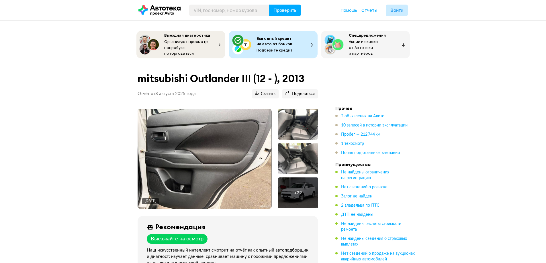
click at [226, 152] on img at bounding box center [205, 159] width 134 height 100
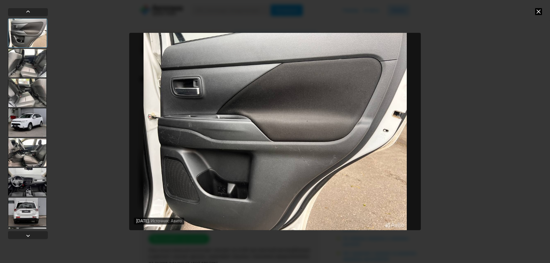
click at [32, 111] on div at bounding box center [27, 122] width 39 height 29
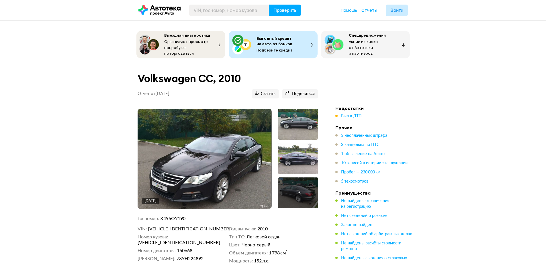
click at [233, 122] on img at bounding box center [205, 159] width 134 height 100
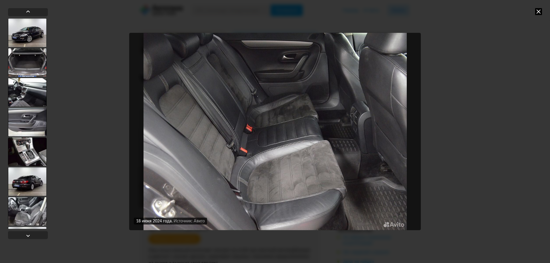
click at [36, 31] on div at bounding box center [27, 32] width 39 height 29
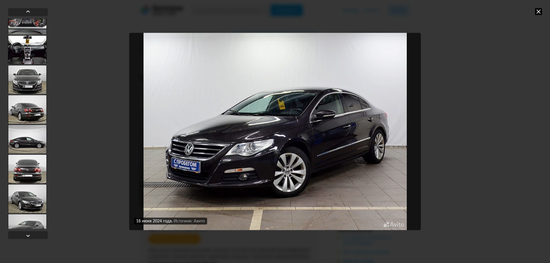
scroll to position [430, 0]
click at [31, 150] on div at bounding box center [27, 139] width 39 height 29
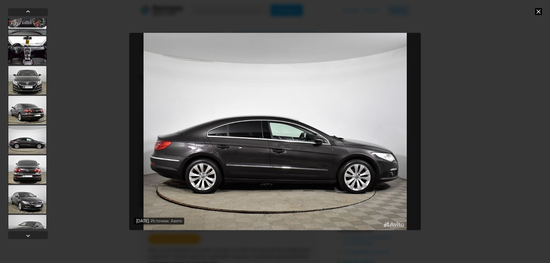
scroll to position [429, 0]
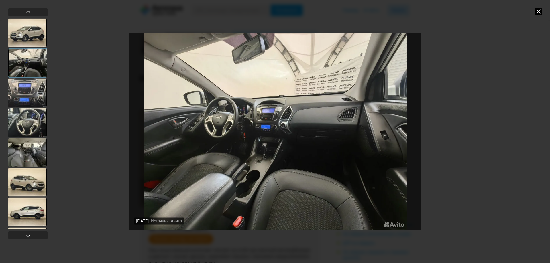
click at [300, 129] on img "Go to Slide 2" at bounding box center [275, 131] width 292 height 197
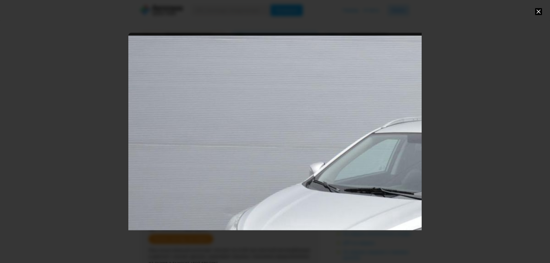
click at [540, 11] on icon at bounding box center [538, 11] width 7 height 7
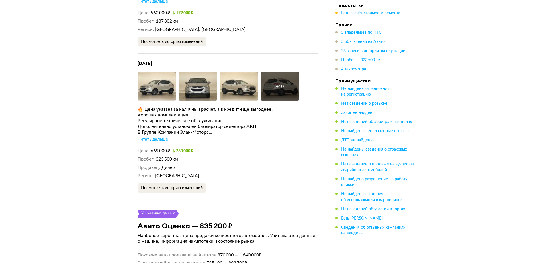
scroll to position [1776, 0]
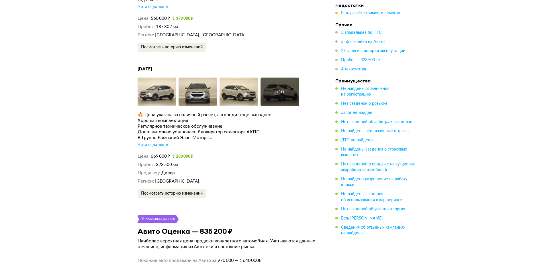
click at [164, 142] on div "Читать дальше" at bounding box center [153, 145] width 30 height 6
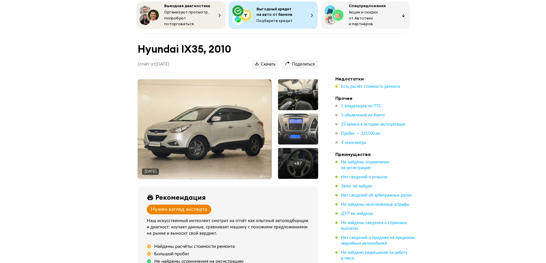
scroll to position [0, 0]
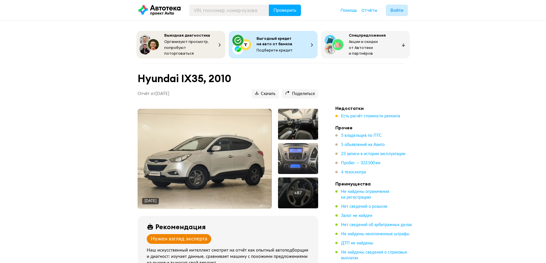
click at [211, 147] on img at bounding box center [205, 159] width 134 height 100
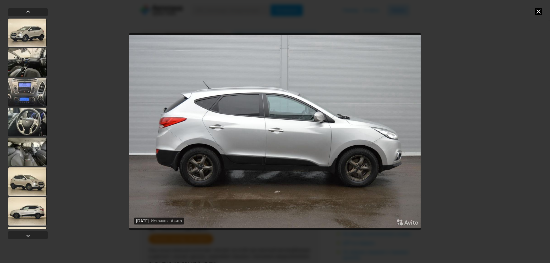
click at [535, 14] on icon at bounding box center [538, 11] width 7 height 7
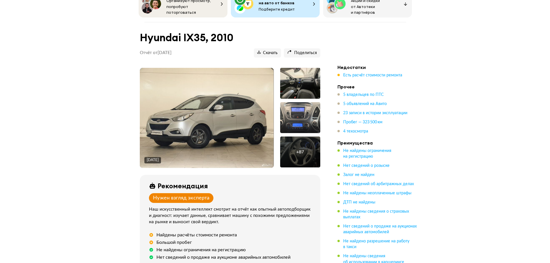
scroll to position [86, 0]
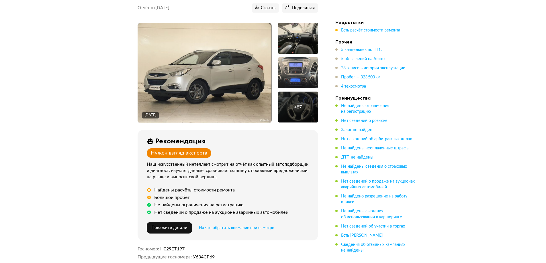
click at [295, 104] on div "+ 87" at bounding box center [298, 107] width 8 height 6
